Goal: Check status: Check status

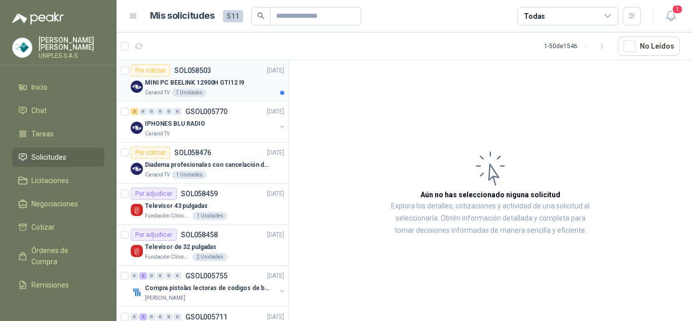
click at [201, 67] on p "SOL058503" at bounding box center [192, 70] width 37 height 7
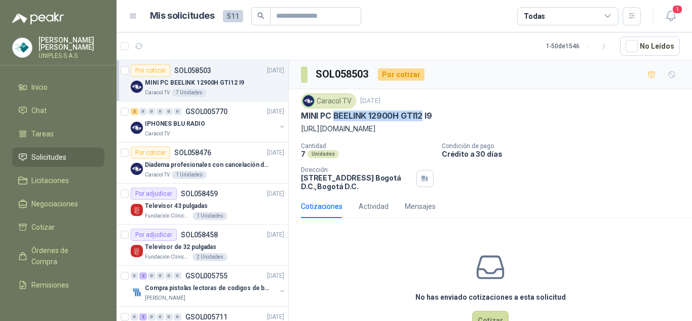
drag, startPoint x: 334, startPoint y: 114, endPoint x: 423, endPoint y: 119, distance: 88.8
click at [423, 119] on p "MINI PC BEELINK 12900H GTI12 I9" at bounding box center [366, 115] width 131 height 11
copy p "BEELINK 12900H GTI12"
click at [670, 18] on icon "button" at bounding box center [671, 16] width 13 height 13
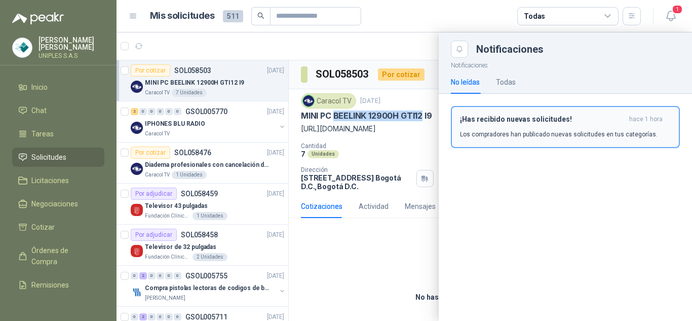
click at [546, 109] on button "¡Has recibido nuevas solicitudes! hace 1 hora Los compradores han publicado nue…" at bounding box center [565, 127] width 229 height 42
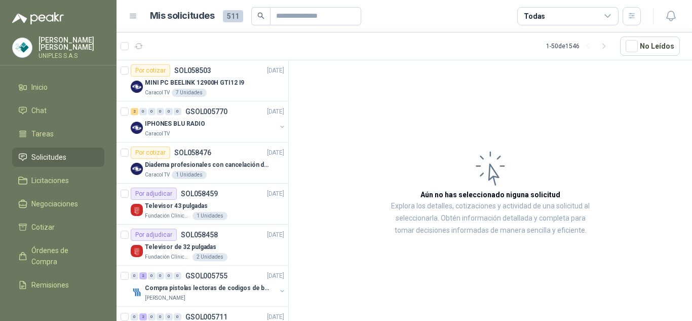
click at [560, 15] on div "Todas" at bounding box center [567, 16] width 101 height 18
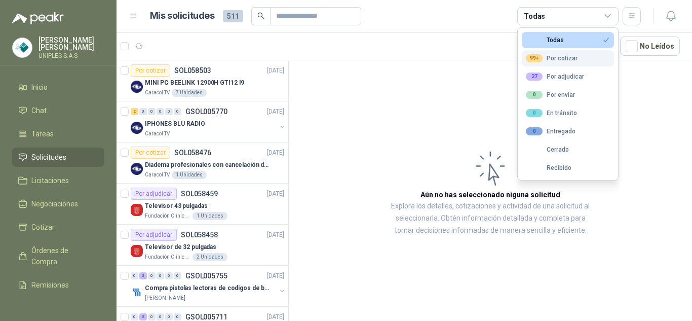
click at [560, 56] on div "99+ Por cotizar" at bounding box center [552, 58] width 52 height 8
